Goal: Task Accomplishment & Management: Complete application form

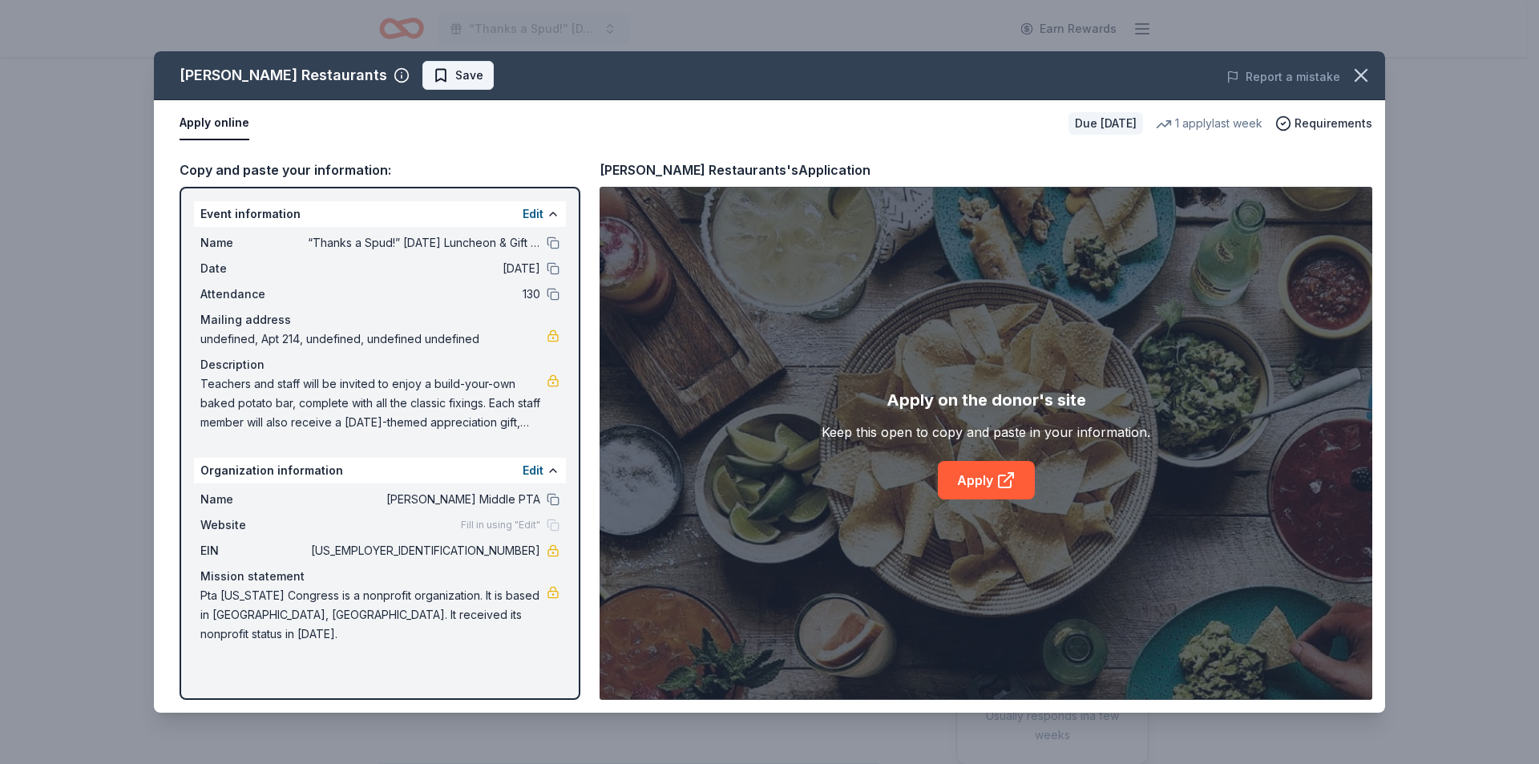
click at [422, 70] on button "Save" at bounding box center [457, 75] width 71 height 29
click at [387, 80] on html "“Thanks a Spud!” Thanksgiving Luncheon & Gift Giveaway Earn Rewards Due in 26 d…" at bounding box center [769, 382] width 1539 height 764
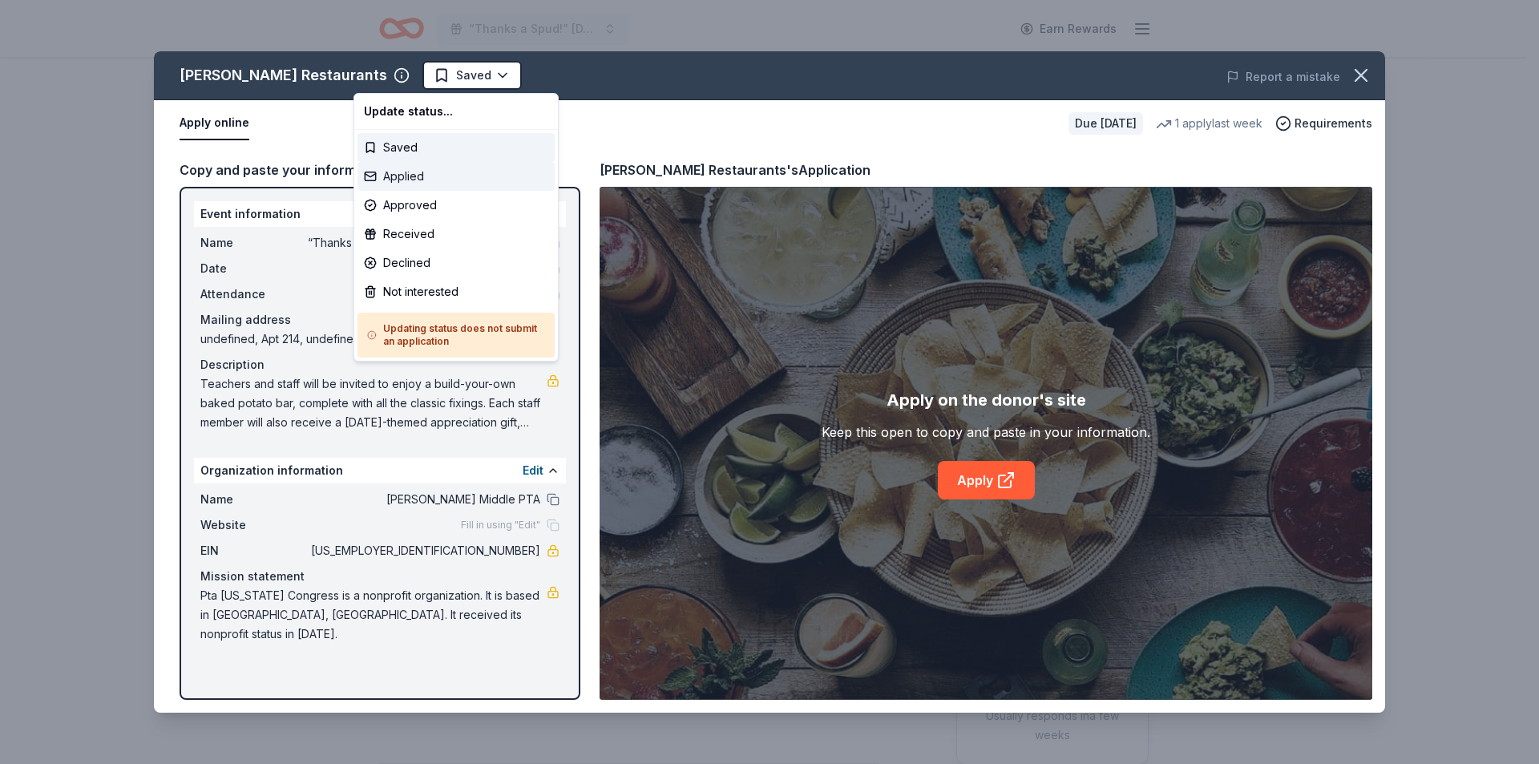
click at [393, 173] on div "Applied" at bounding box center [455, 176] width 197 height 29
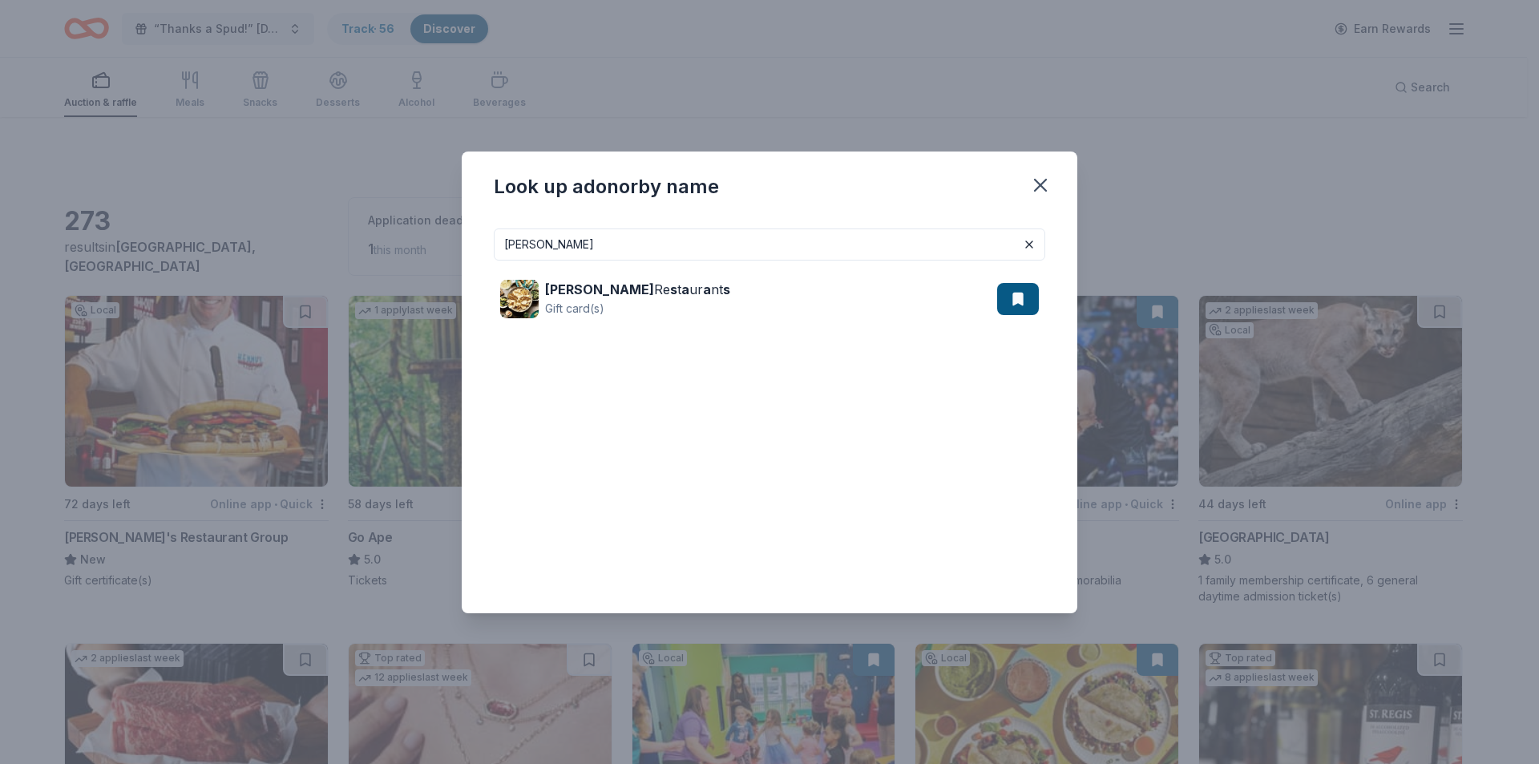
scroll to position [1253, 0]
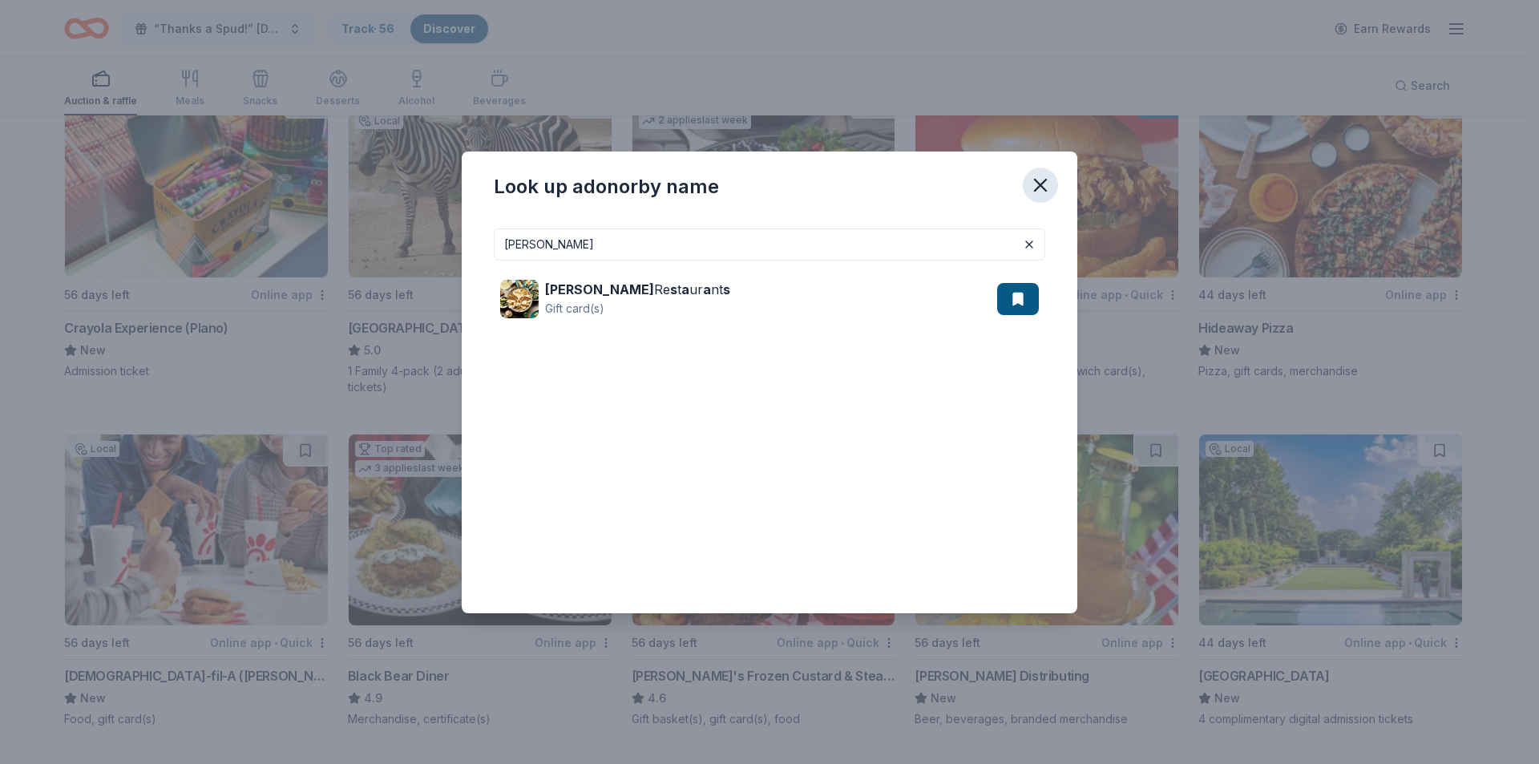
click at [1039, 193] on icon "button" at bounding box center [1040, 185] width 22 height 22
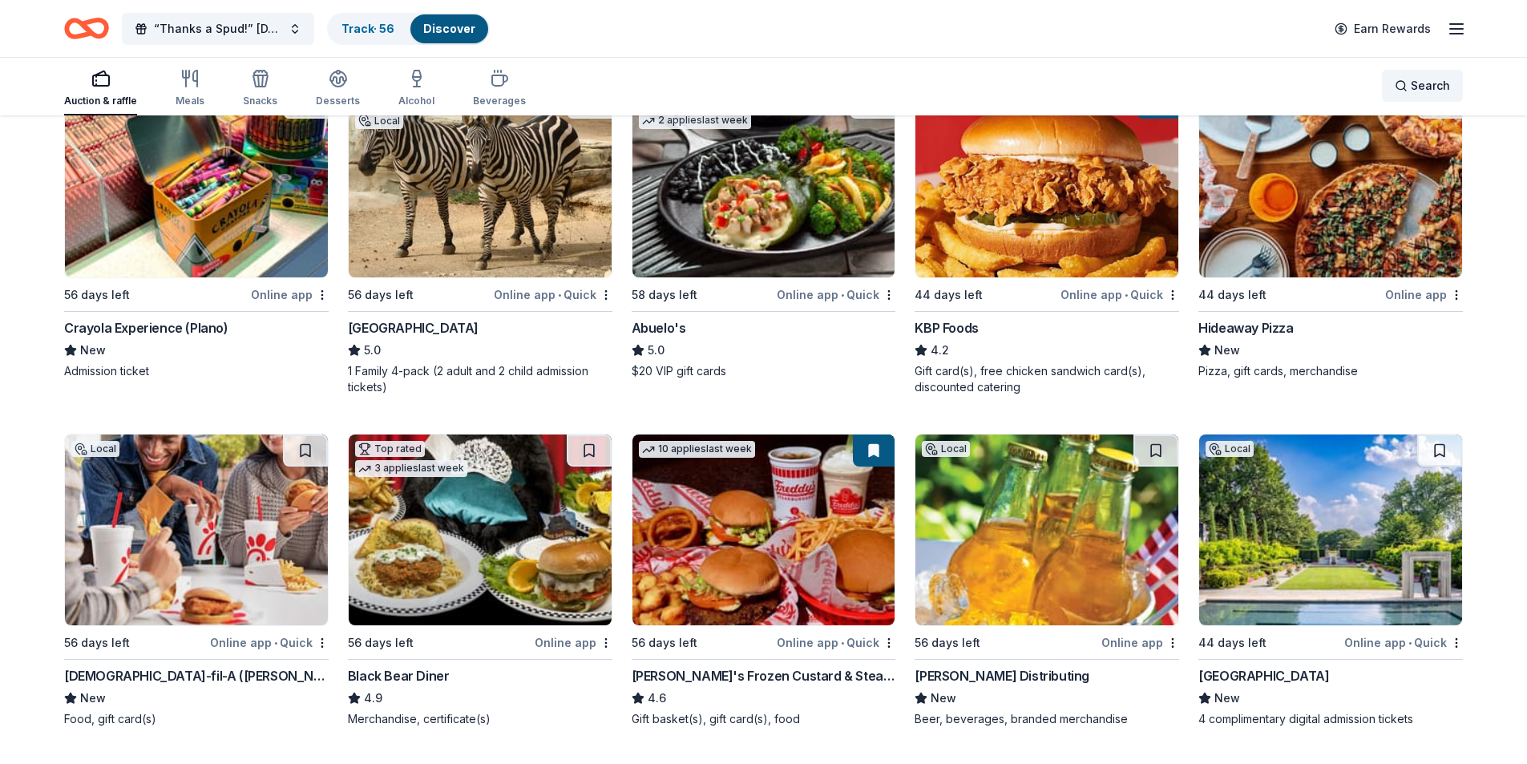
click at [1411, 78] on span "Search" at bounding box center [1430, 85] width 39 height 19
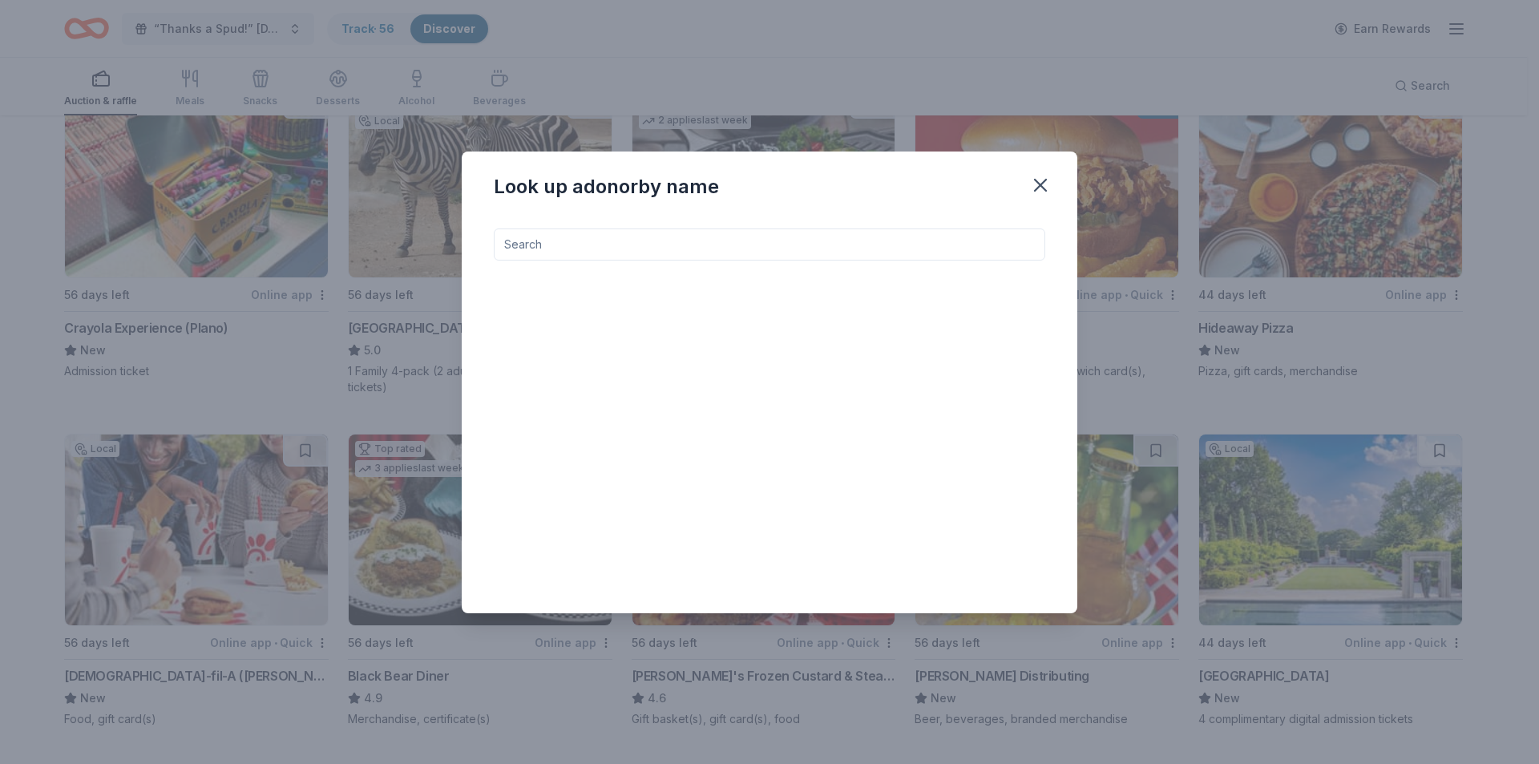
click at [544, 244] on input at bounding box center [769, 244] width 551 height 32
type input "alani"
drag, startPoint x: 559, startPoint y: 240, endPoint x: 450, endPoint y: 240, distance: 109.0
click at [450, 240] on div "Look up a donor by name [PERSON_NAME] No results matching your search. Please e…" at bounding box center [769, 382] width 1539 height 764
type input "n"
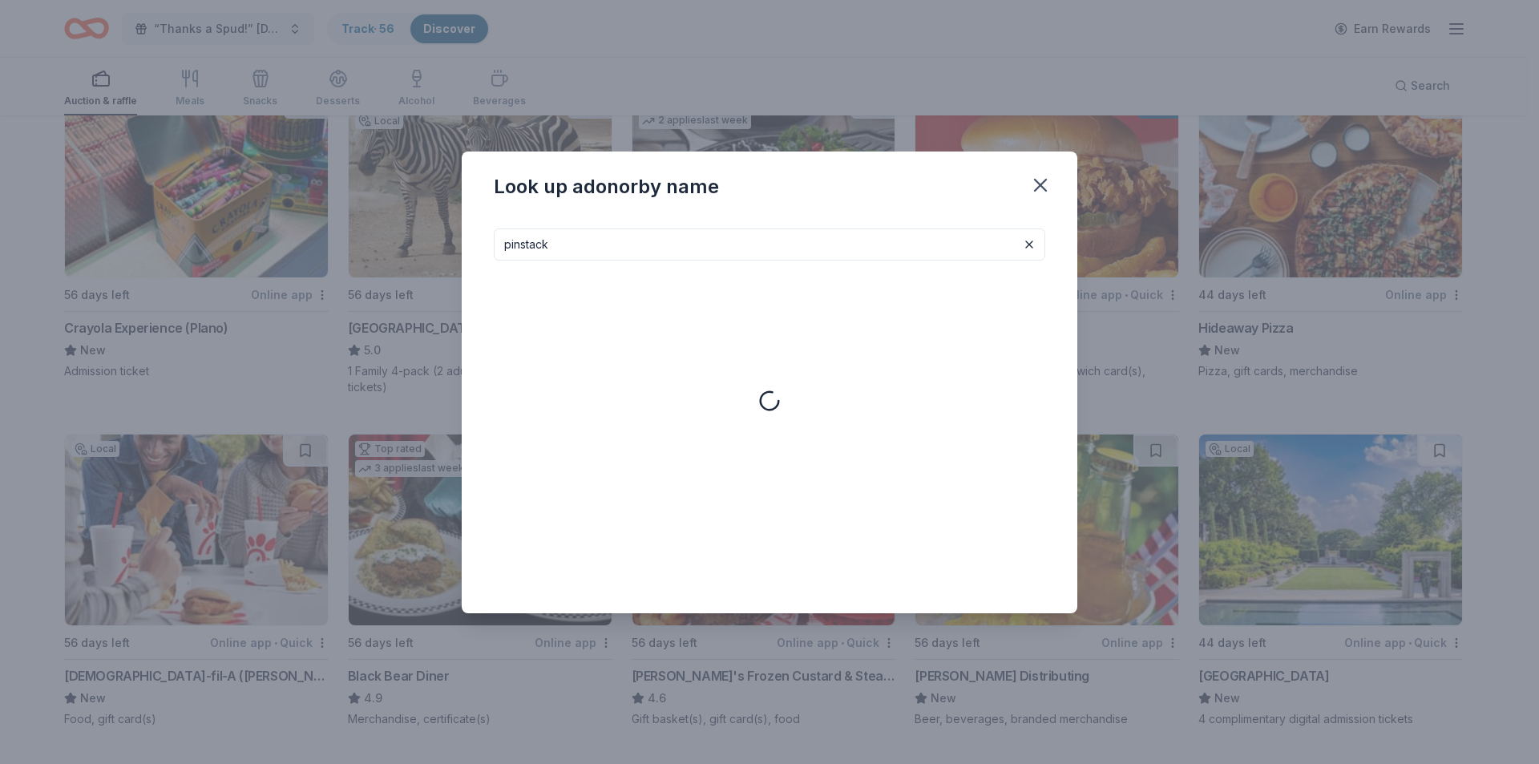
type input "pinstack"
drag, startPoint x: 450, startPoint y: 241, endPoint x: 785, endPoint y: 245, distance: 334.2
click at [785, 244] on input "pinstack" at bounding box center [769, 244] width 551 height 32
click at [595, 248] on input at bounding box center [769, 244] width 551 height 32
type input "bahama bucks"
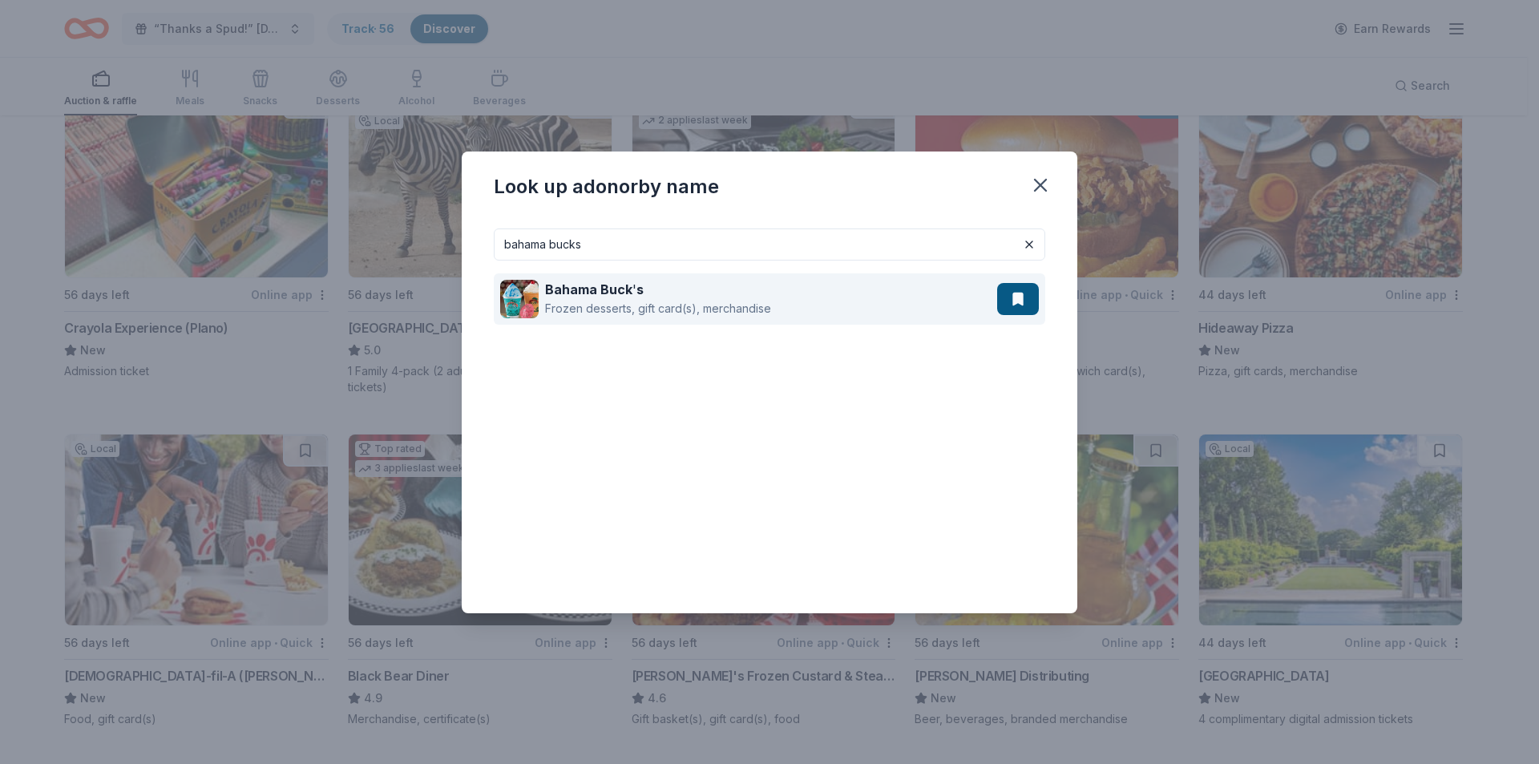
click at [646, 313] on div "Frozen desserts, gift card(s), merchandise" at bounding box center [658, 308] width 226 height 19
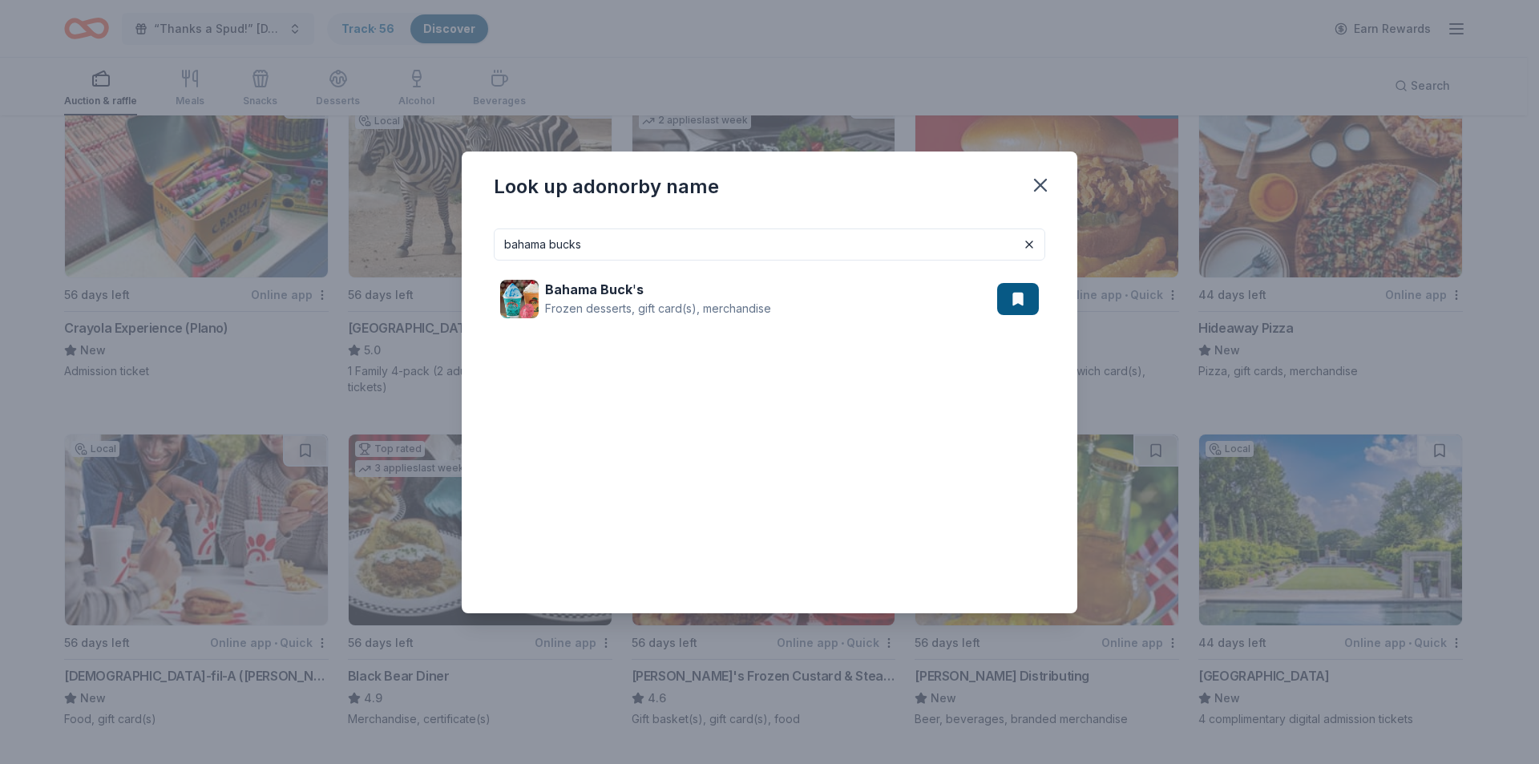
click at [1032, 189] on icon "button" at bounding box center [1040, 185] width 22 height 22
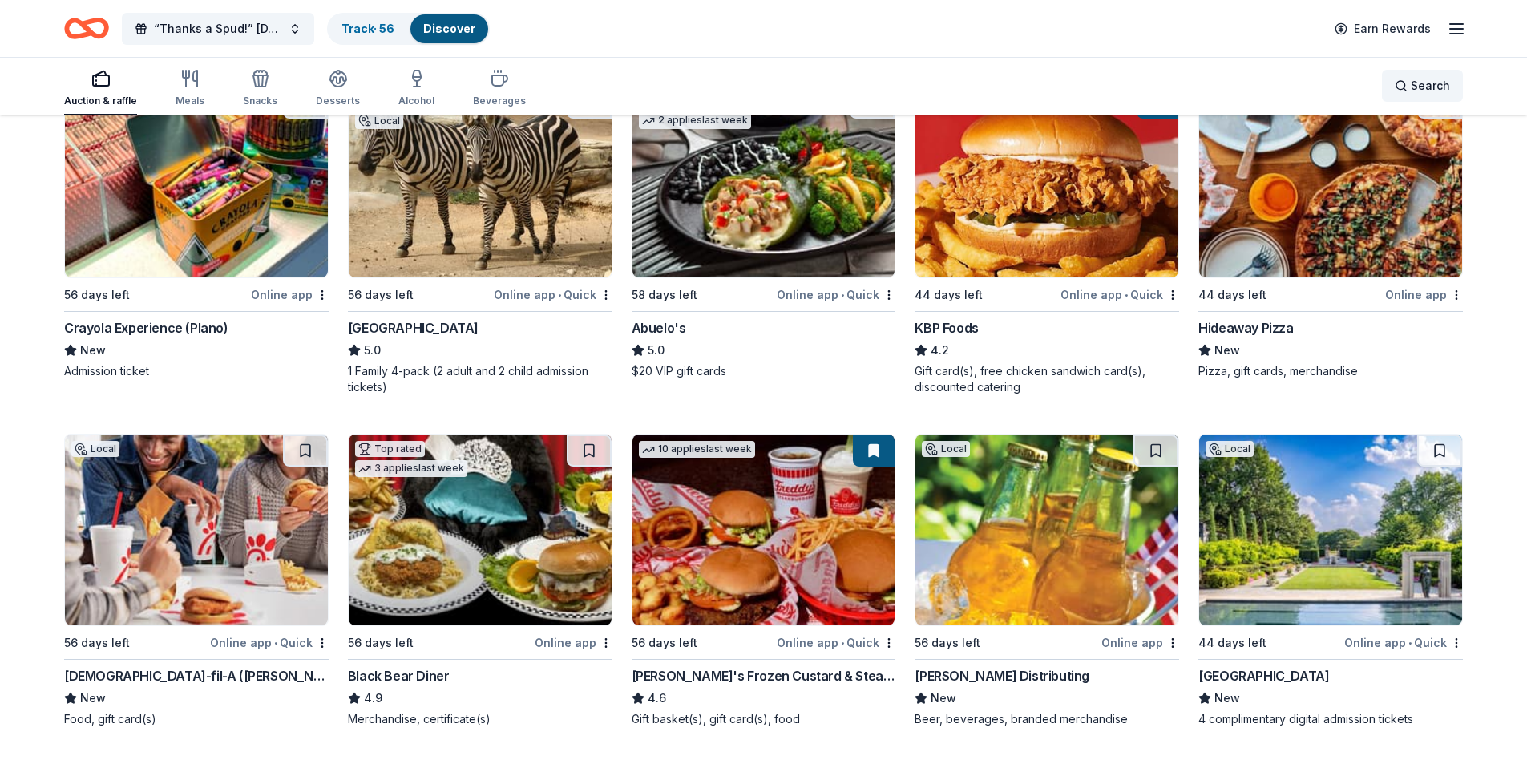
click at [1430, 89] on span "Search" at bounding box center [1430, 85] width 39 height 19
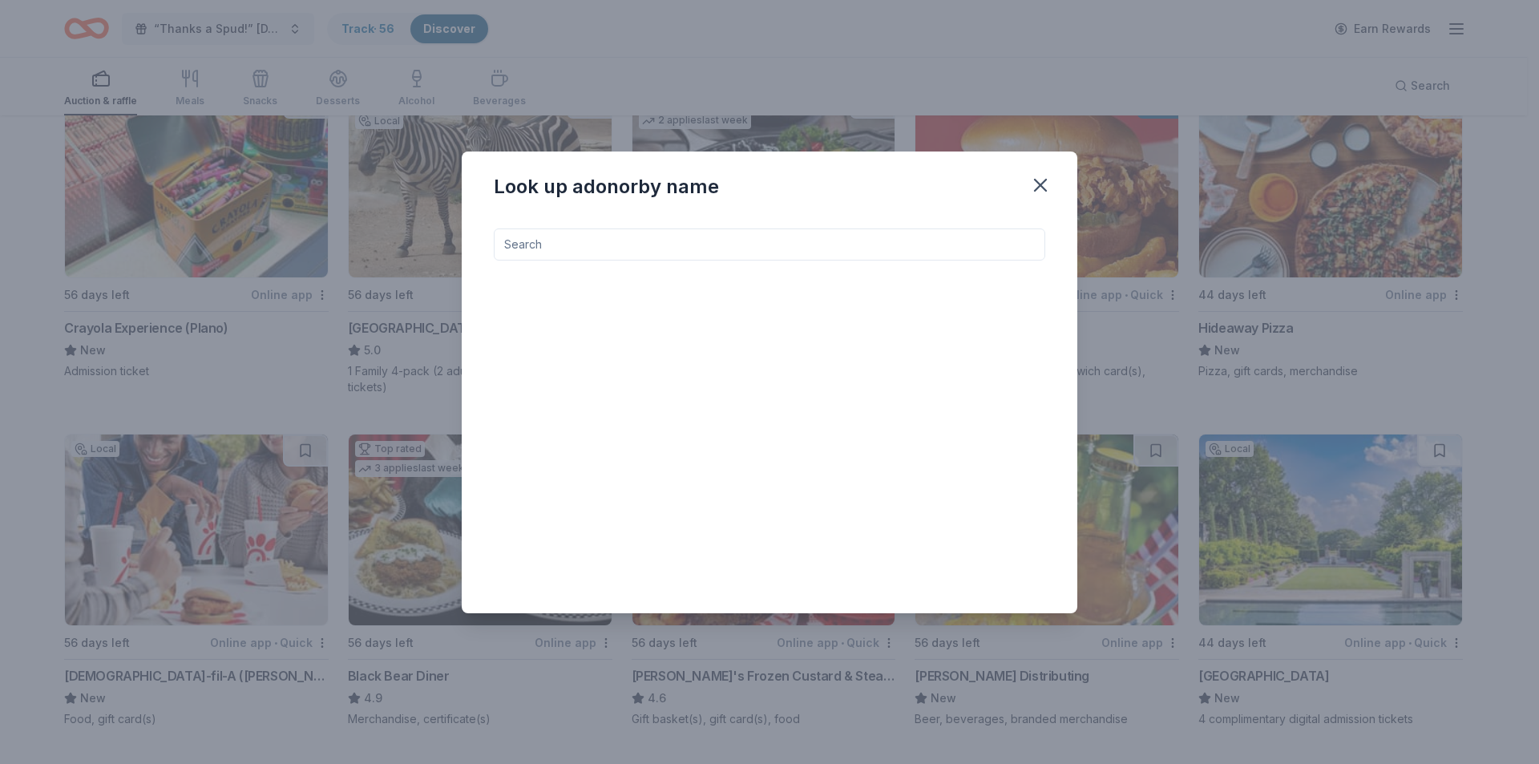
click at [789, 251] on input at bounding box center [769, 244] width 551 height 32
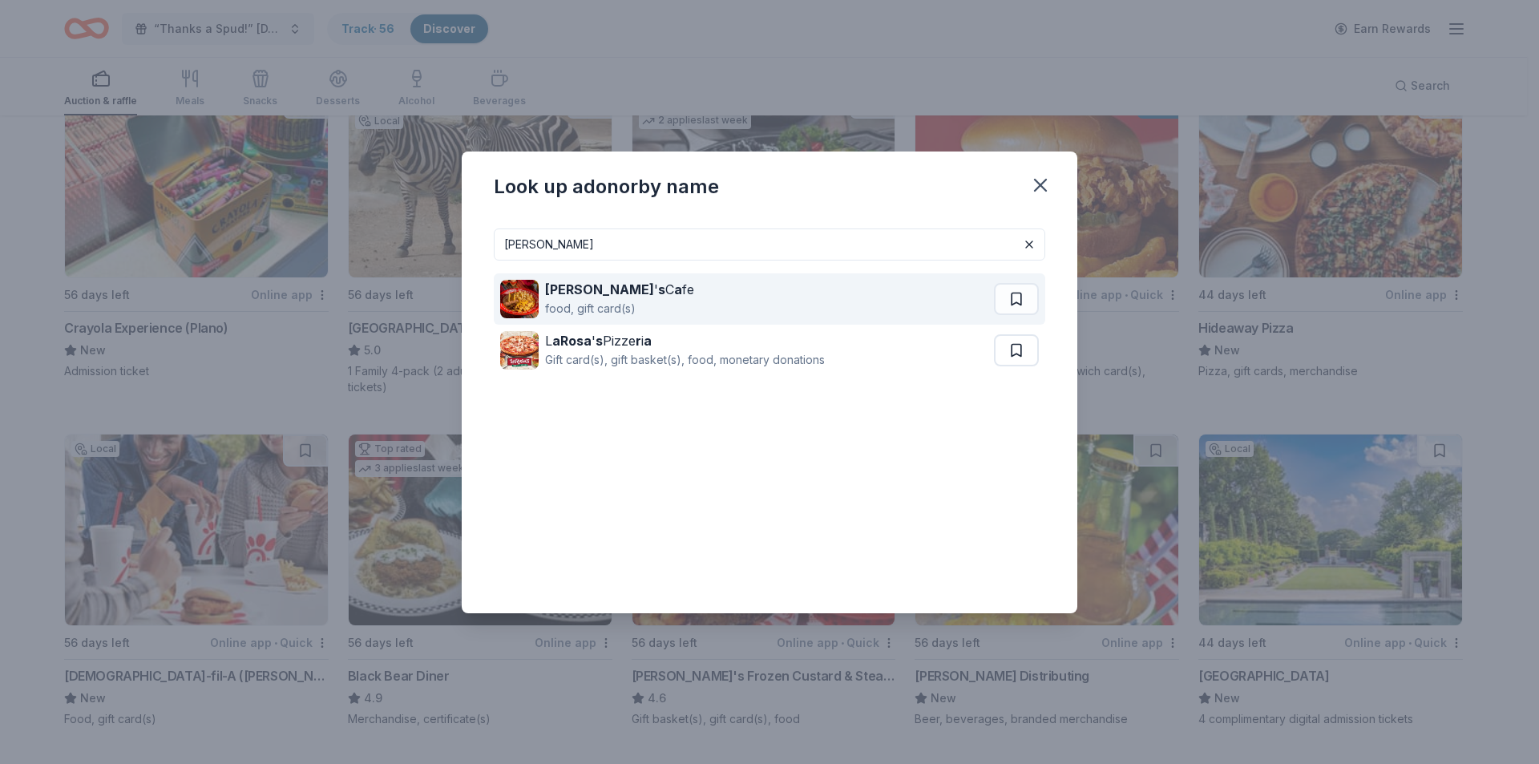
type input "[PERSON_NAME]"
click at [644, 296] on div "[PERSON_NAME] ' s C a fe food, gift card(s)" at bounding box center [747, 298] width 494 height 51
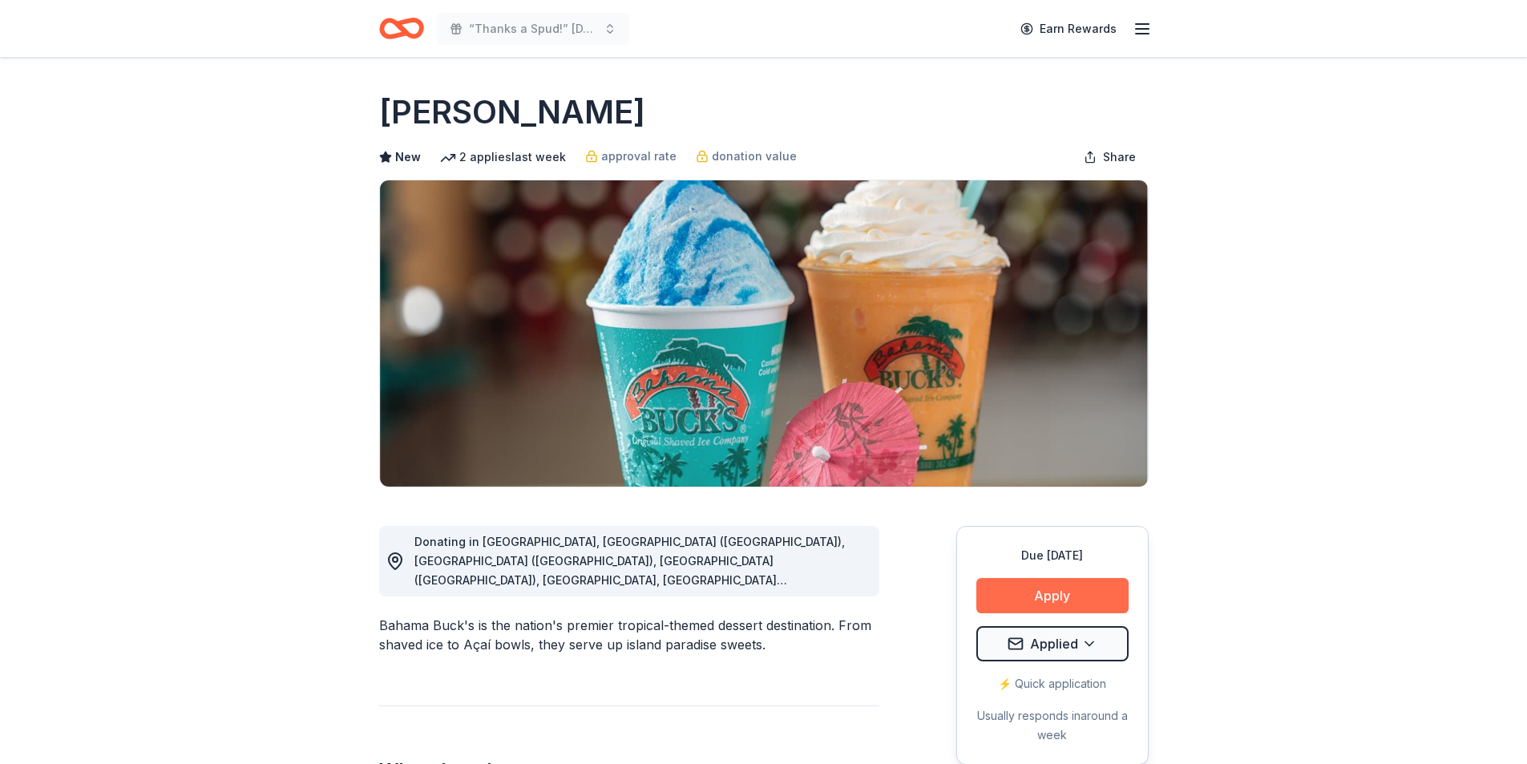
click at [1072, 591] on button "Apply" at bounding box center [1052, 595] width 152 height 35
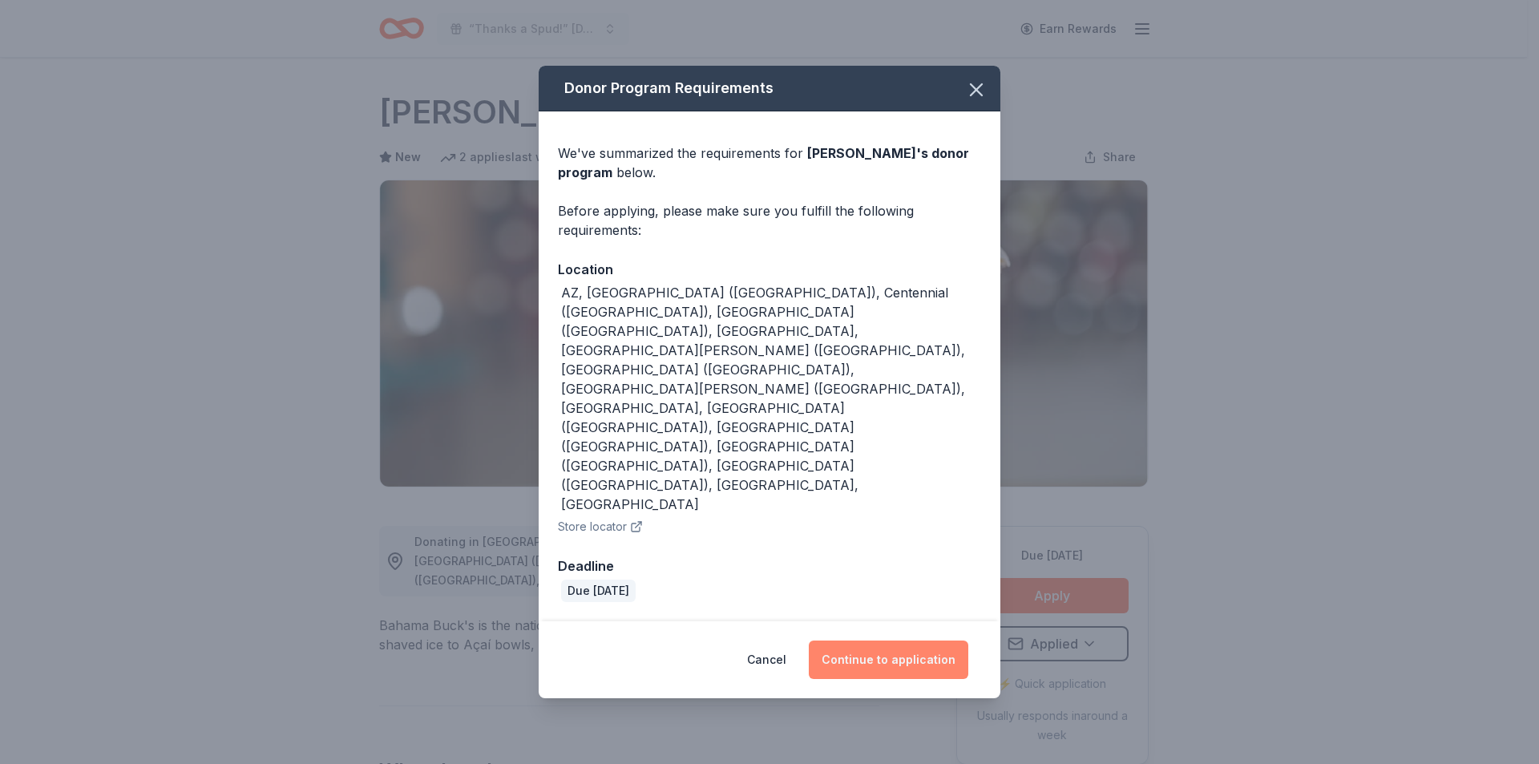
click at [932, 640] on button "Continue to application" at bounding box center [888, 659] width 159 height 38
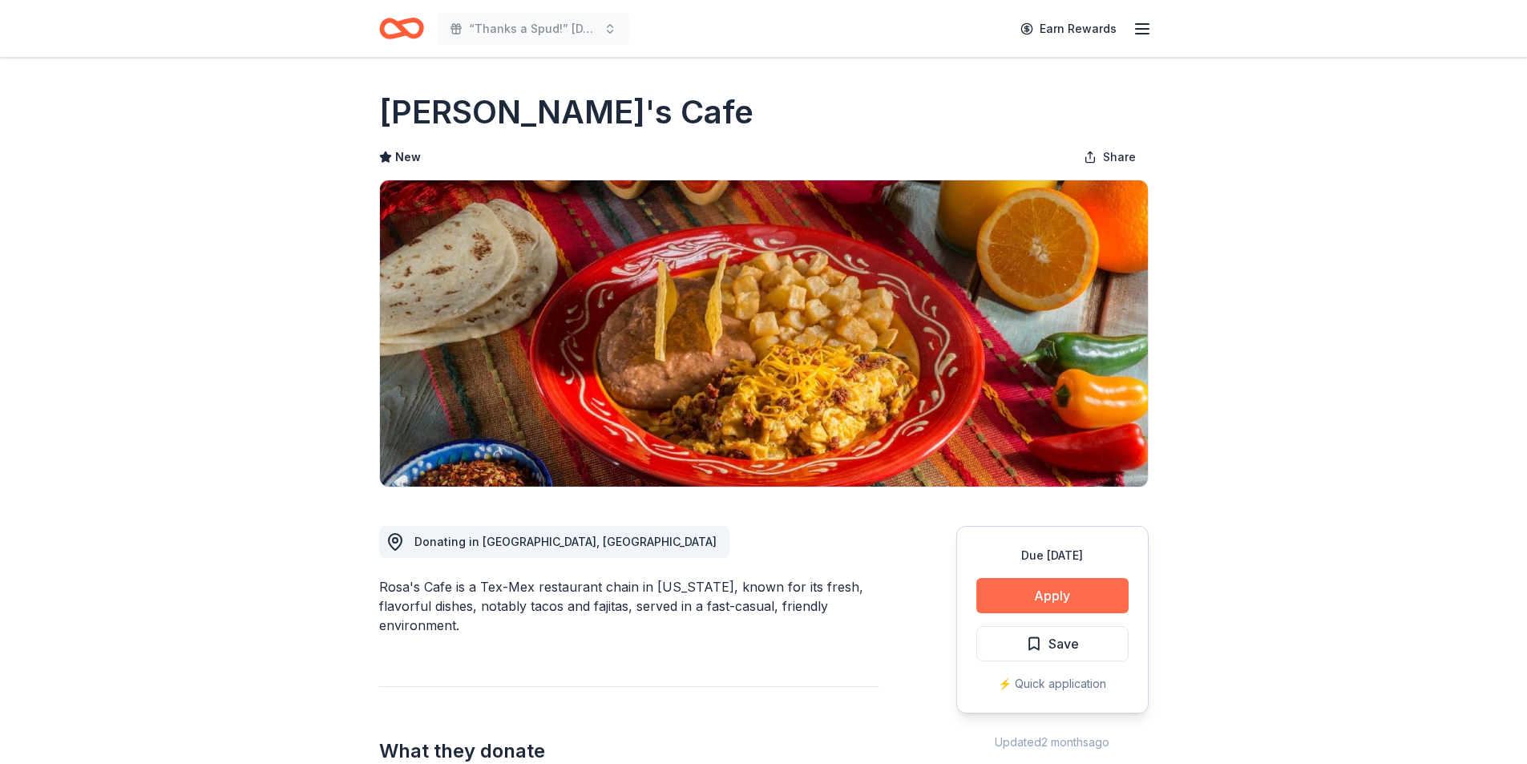
click at [1059, 604] on button "Apply" at bounding box center [1052, 595] width 152 height 35
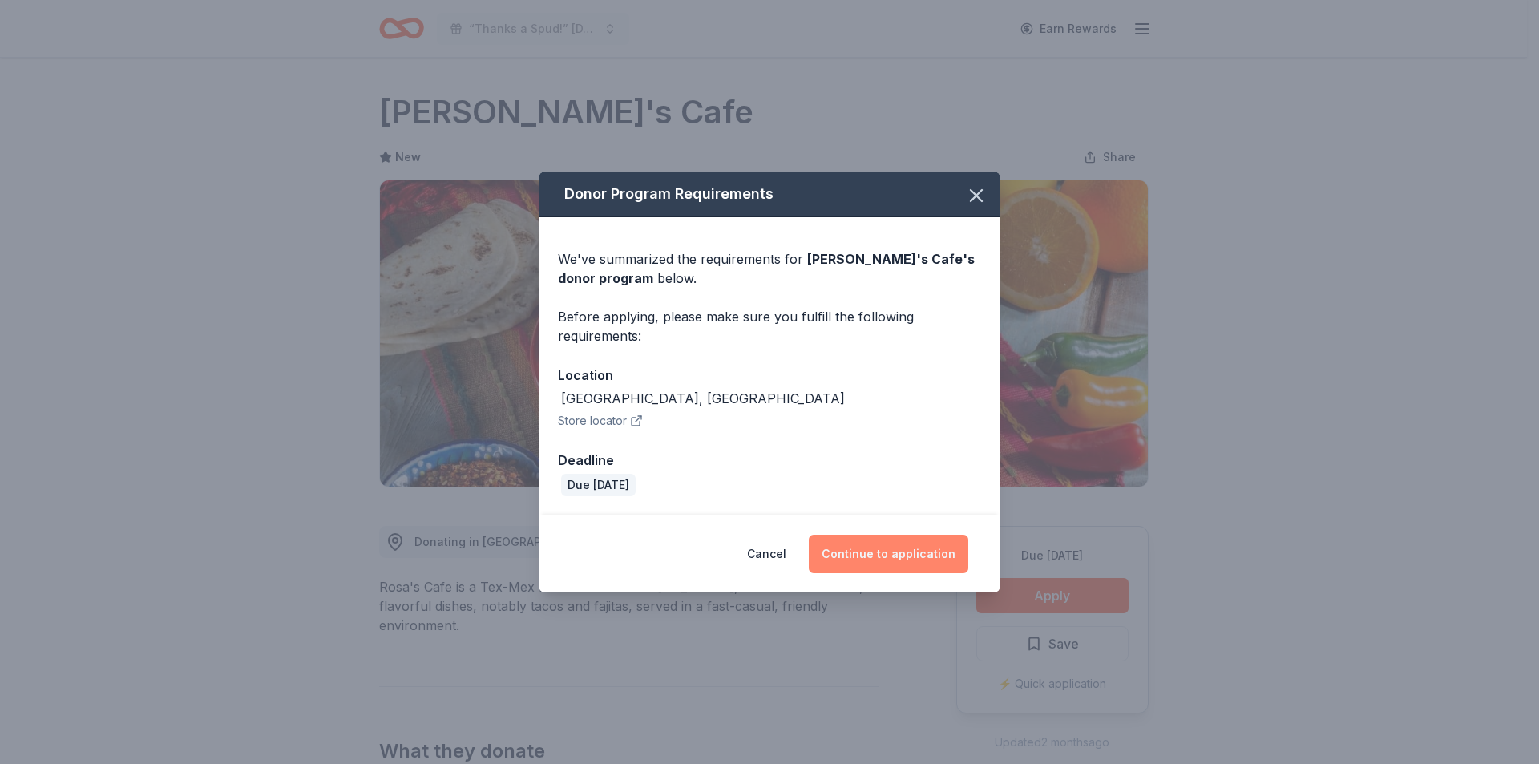
click at [900, 557] on button "Continue to application" at bounding box center [888, 554] width 159 height 38
